Goal: Find specific page/section

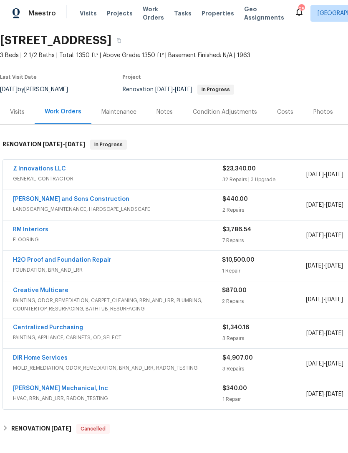
scroll to position [27, 0]
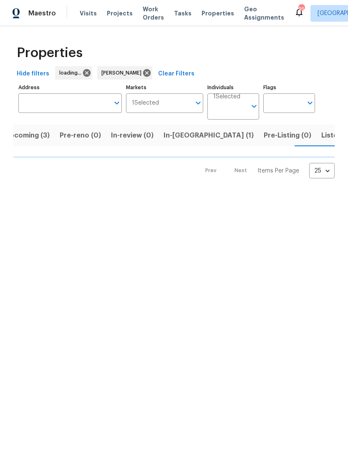
scroll to position [0, 15]
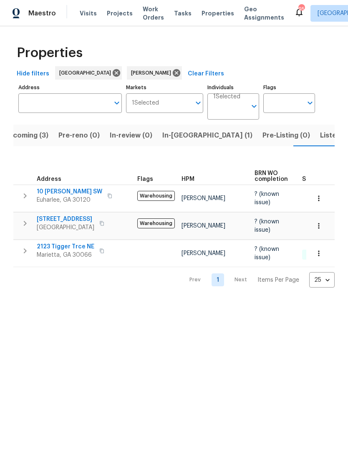
click at [83, 220] on span "[STREET_ADDRESS]" at bounding box center [66, 219] width 58 height 8
click at [32, 135] on span "Upcoming (3)" at bounding box center [26, 136] width 45 height 12
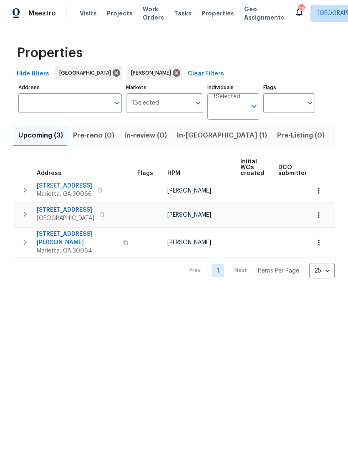
click at [188, 136] on span "In-reno (1)" at bounding box center [222, 136] width 90 height 12
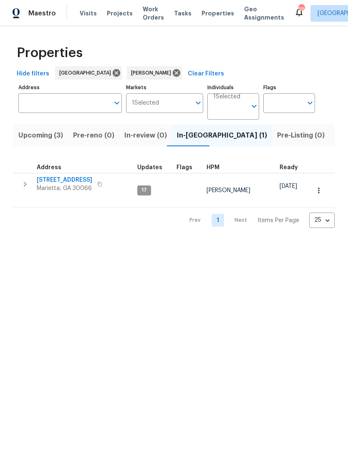
click at [334, 139] on span "Listed (15)" at bounding box center [351, 136] width 34 height 12
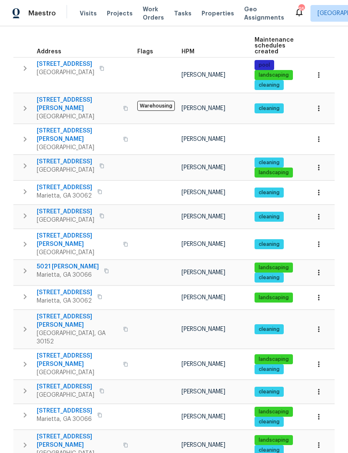
click at [78, 313] on span "1575 Ridenour Pkwy NW Apt 804" at bounding box center [77, 321] width 81 height 17
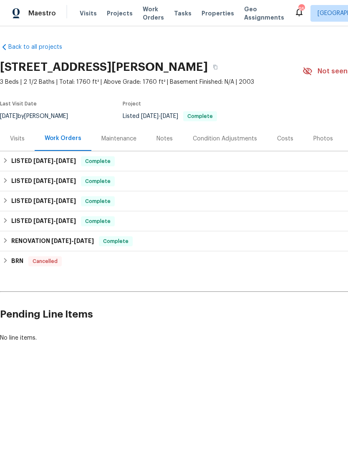
click at [14, 141] on div "Visits" at bounding box center [17, 138] width 35 height 25
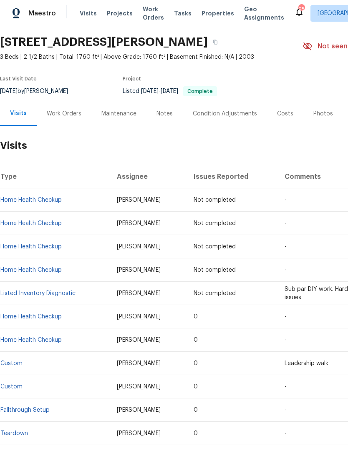
scroll to position [25, 0]
